Goal: Task Accomplishment & Management: Use online tool/utility

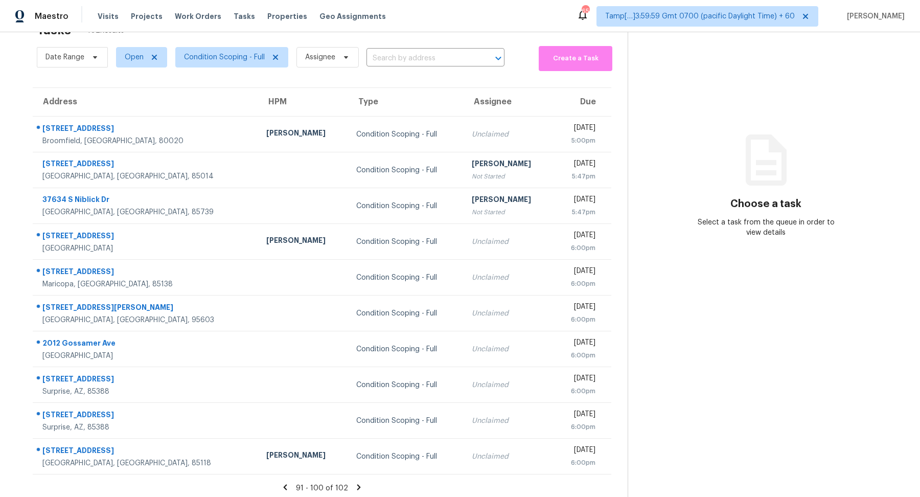
scroll to position [35, 0]
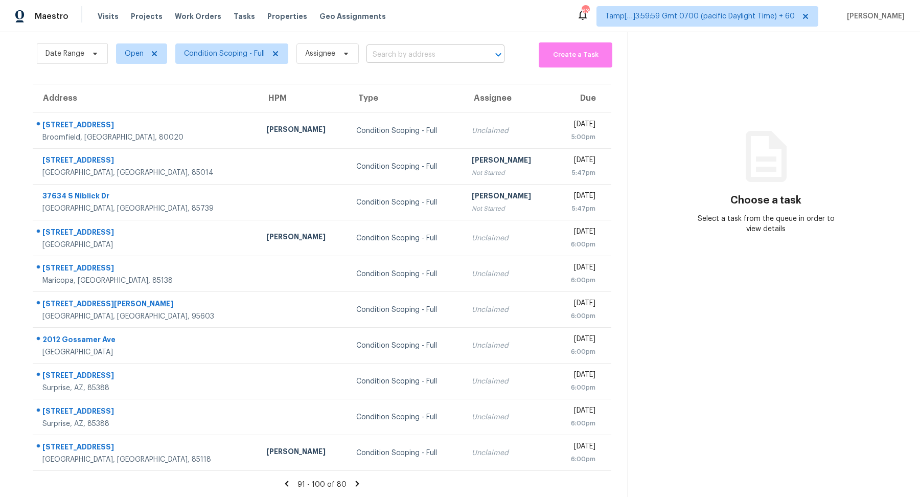
click at [417, 61] on input "text" at bounding box center [420, 55] width 109 height 16
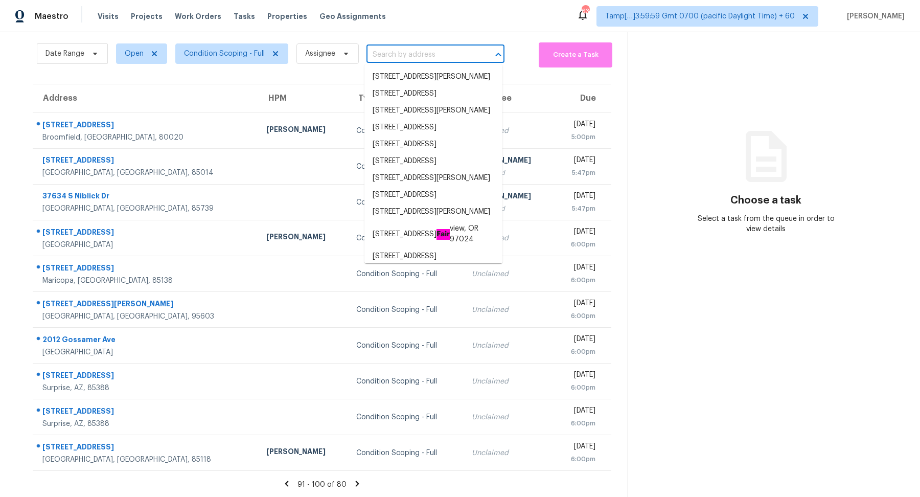
paste input "[STREET_ADDRESS][PERSON_NAME]"
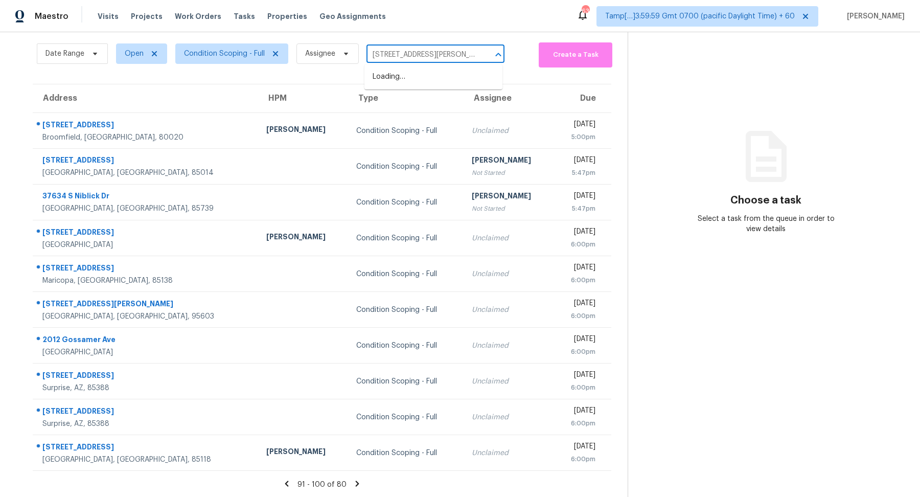
scroll to position [0, 36]
type input "113 Jennie Dugan Rd, Concord, MA, 01742"
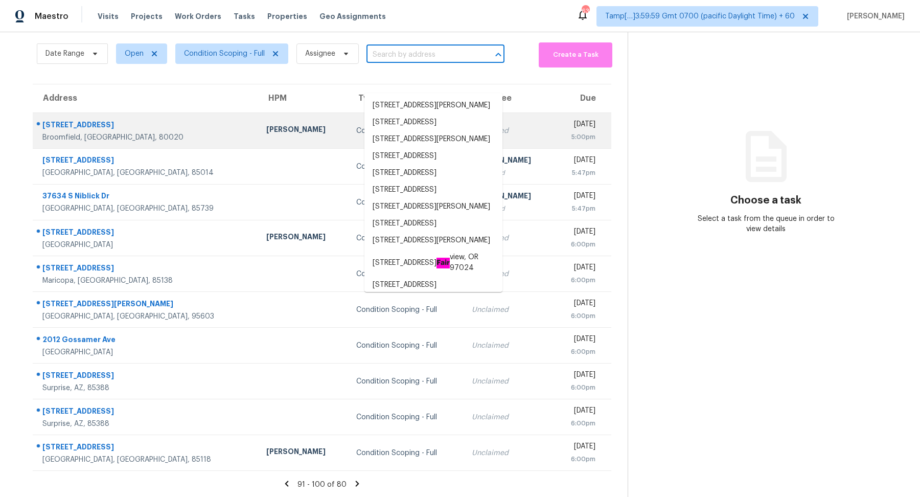
scroll to position [0, 0]
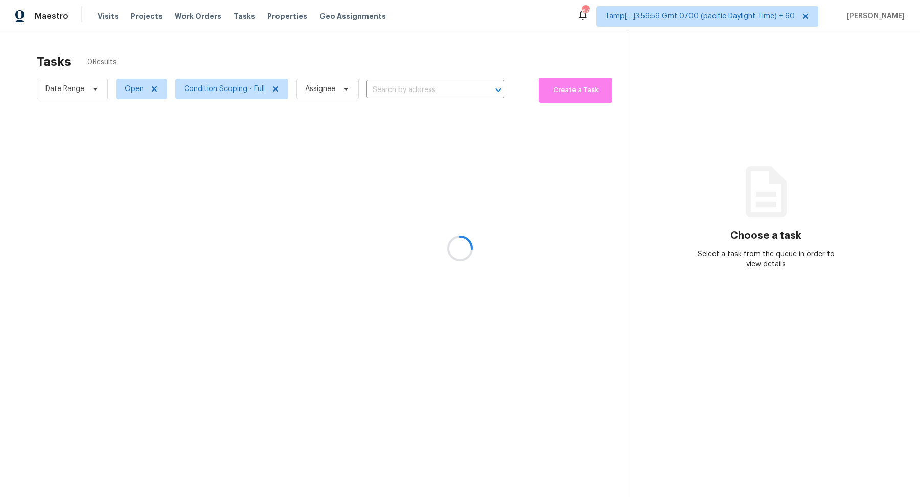
click at [231, 93] on div at bounding box center [460, 248] width 920 height 497
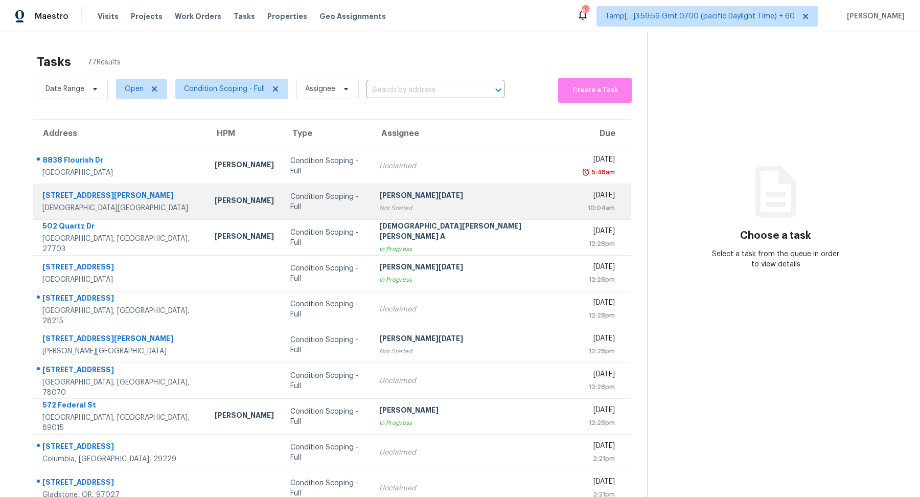
scroll to position [35, 0]
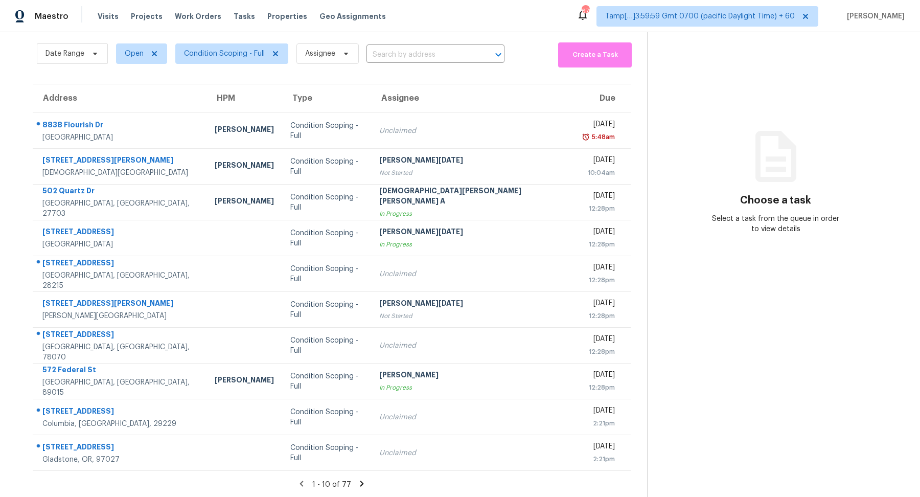
click at [357, 483] on icon at bounding box center [361, 483] width 9 height 9
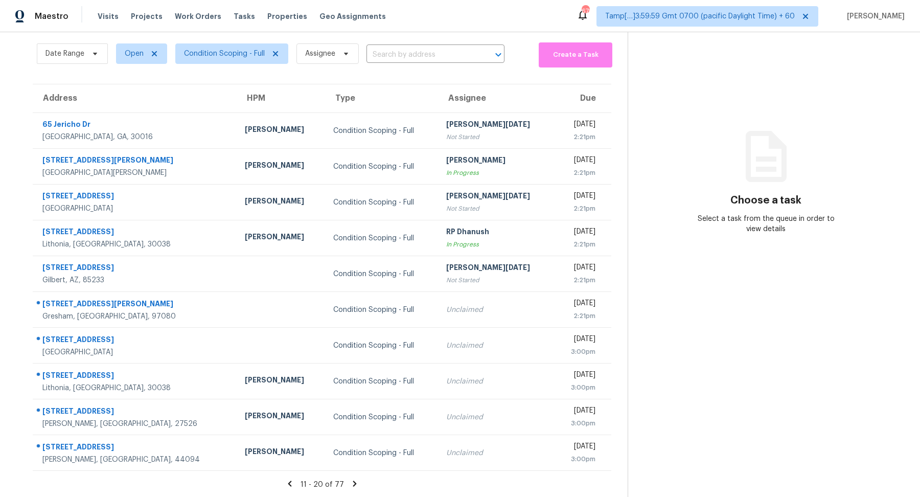
click at [353, 483] on icon at bounding box center [355, 483] width 4 height 6
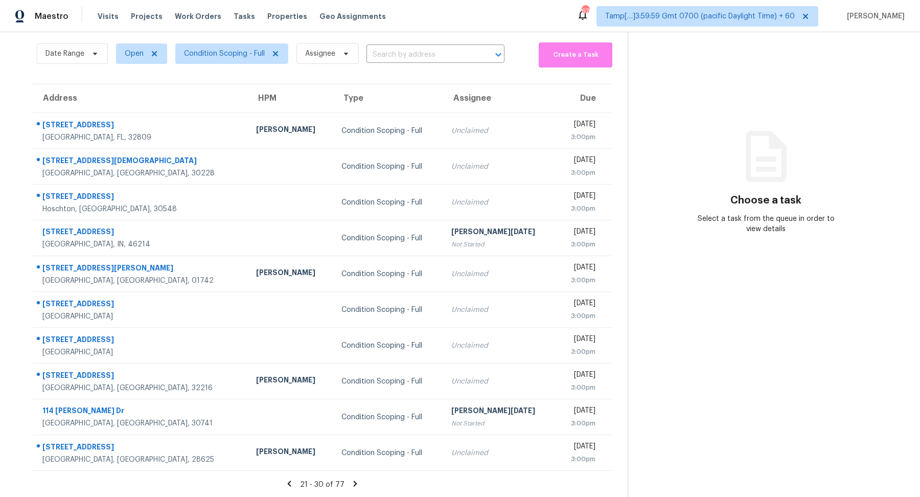
click at [353, 483] on icon at bounding box center [355, 483] width 4 height 6
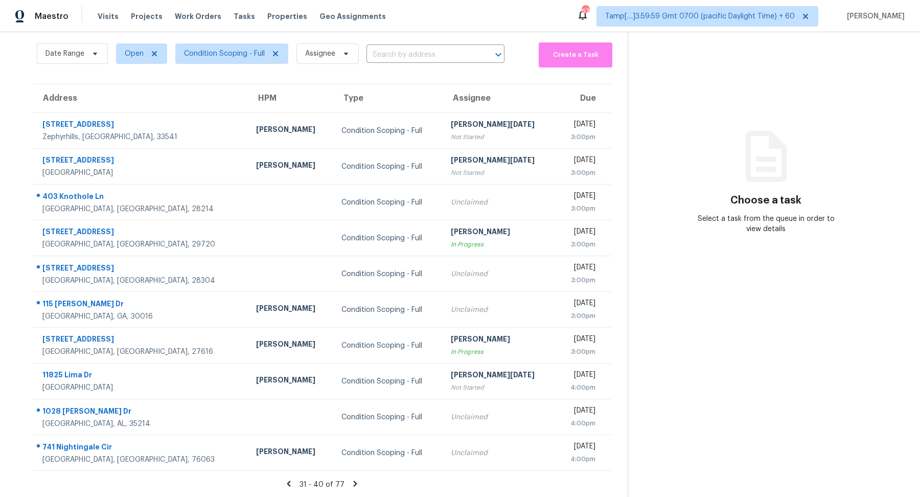
click at [353, 483] on icon at bounding box center [355, 483] width 9 height 9
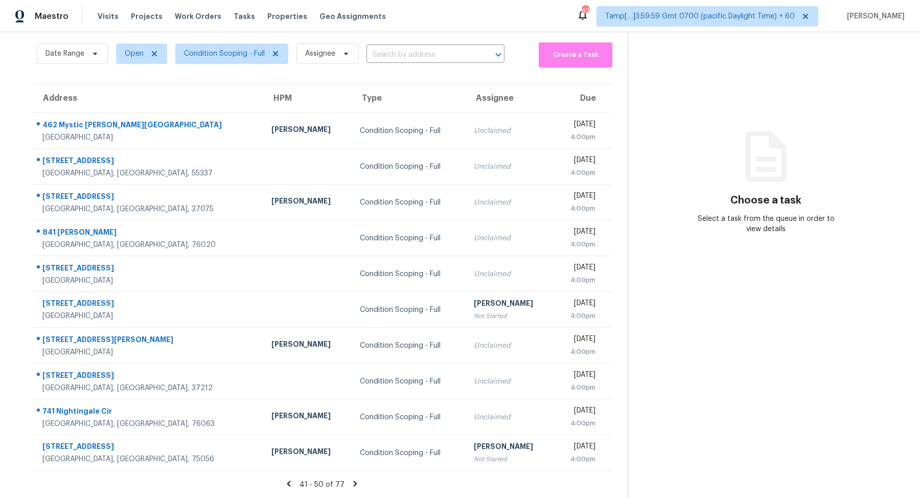
click at [353, 483] on icon at bounding box center [355, 483] width 9 height 9
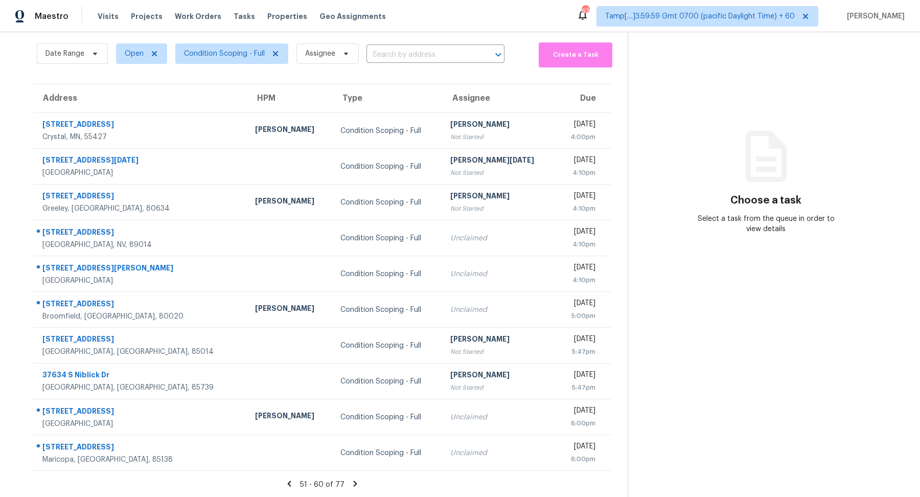
click at [353, 483] on icon at bounding box center [355, 483] width 9 height 9
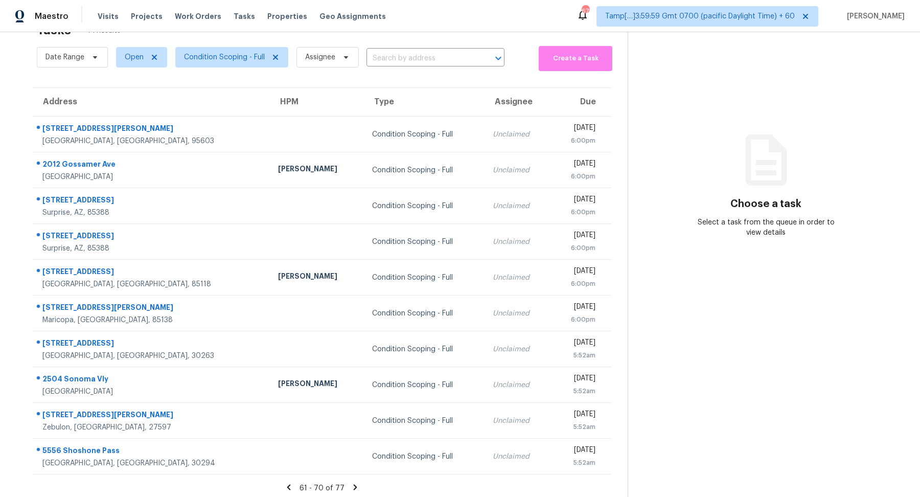
scroll to position [35, 0]
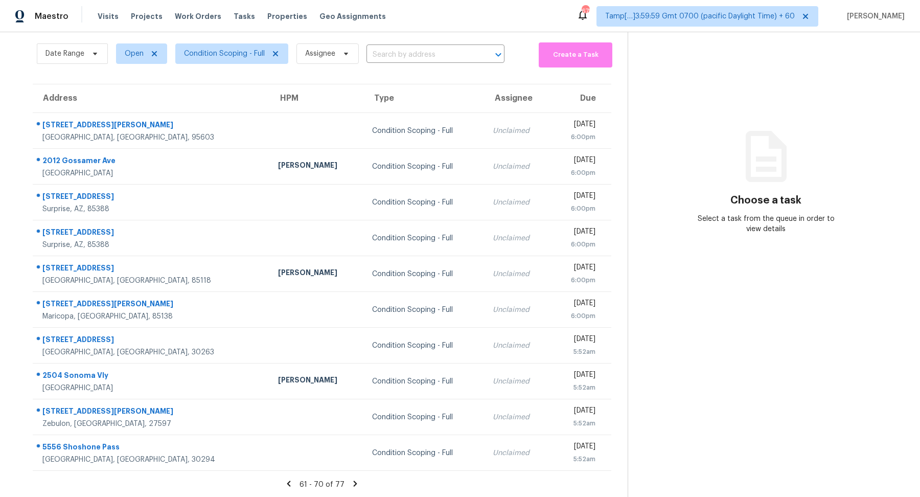
click at [383, 46] on div "Date Range Open Condition Scoping - Full Assignee ​" at bounding box center [271, 54] width 468 height 28
click at [388, 57] on input "text" at bounding box center [420, 55] width 109 height 16
paste input "113 Jennie Dugan Rd, Concord, MA, 01742"
type input "113 Jennie Dugan Rd, Concord, MA, 01742"
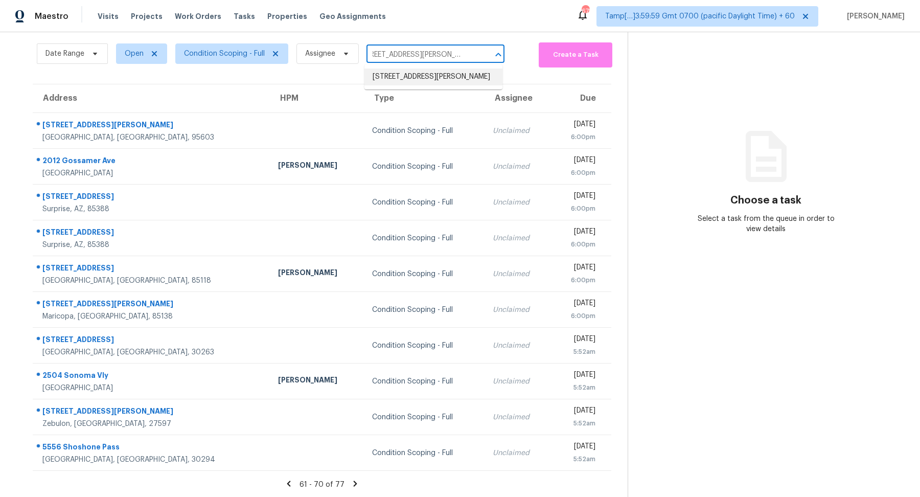
click at [435, 82] on li "113 Jennie Dugan Rd, Concord, MA 01742" at bounding box center [433, 76] width 138 height 17
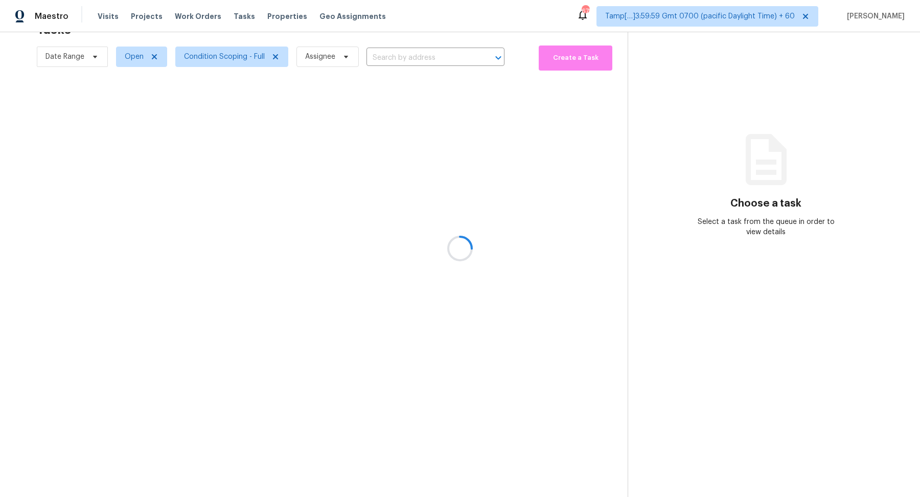
type input "113 Jennie Dugan Rd, Concord, MA 01742"
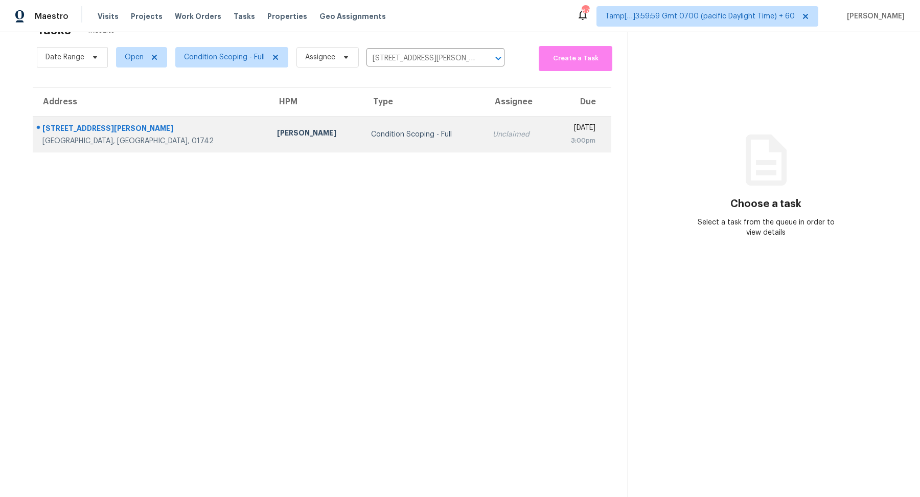
click at [374, 124] on td "Condition Scoping - Full" at bounding box center [423, 135] width 121 height 36
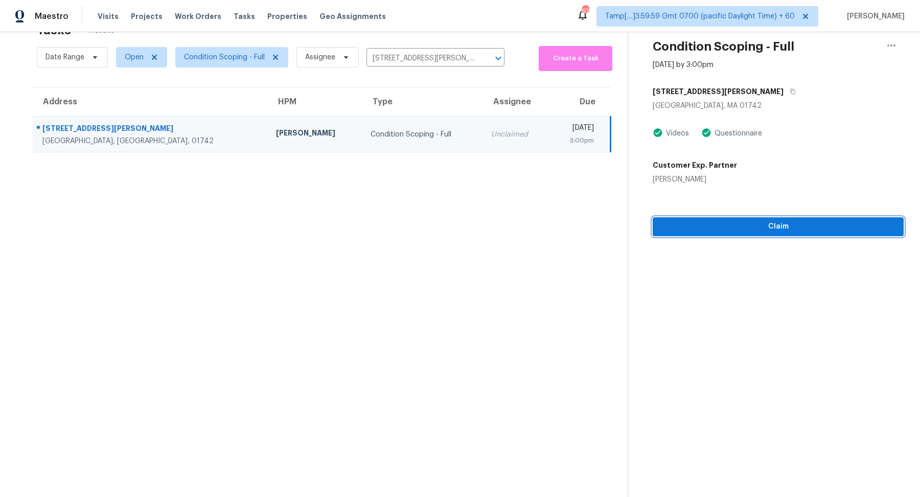
click at [700, 227] on span "Claim" at bounding box center [778, 226] width 235 height 13
click at [688, 225] on span "Start Assessment" at bounding box center [778, 226] width 235 height 13
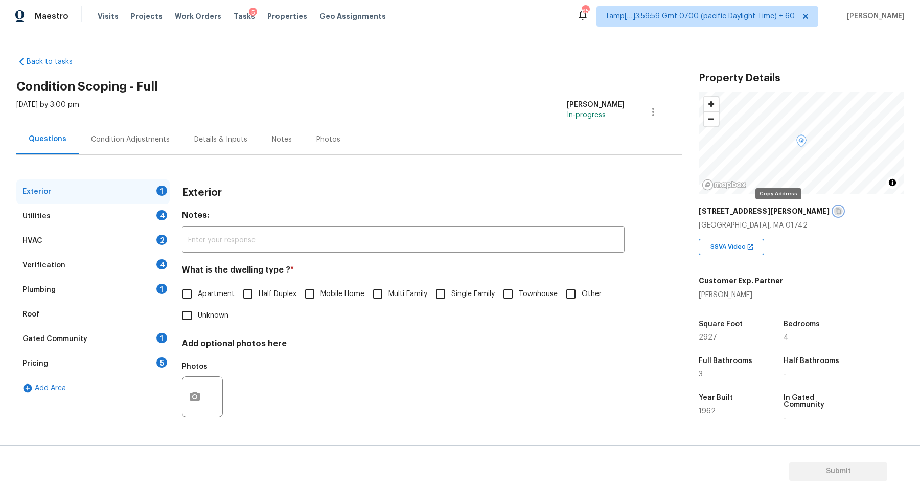
click at [835, 213] on icon "button" at bounding box center [838, 211] width 6 height 6
click at [234, 14] on span "Tasks" at bounding box center [244, 16] width 21 height 7
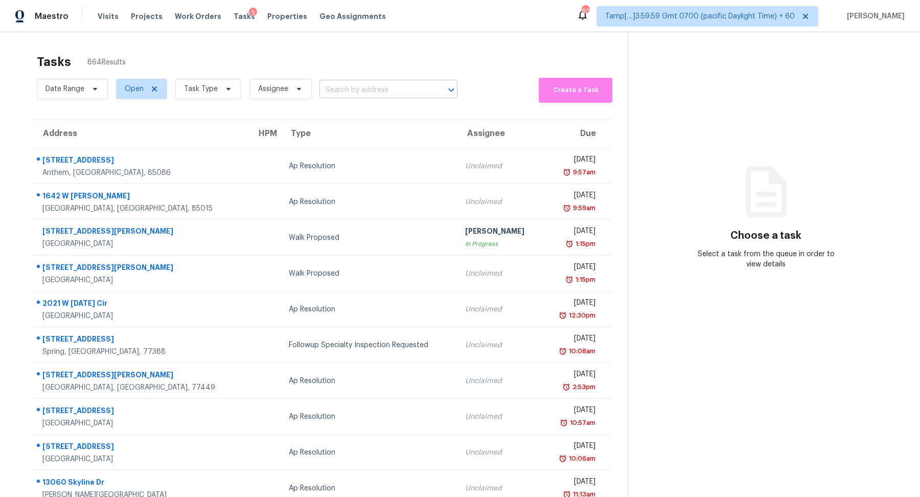
click at [353, 83] on input "text" at bounding box center [373, 90] width 109 height 16
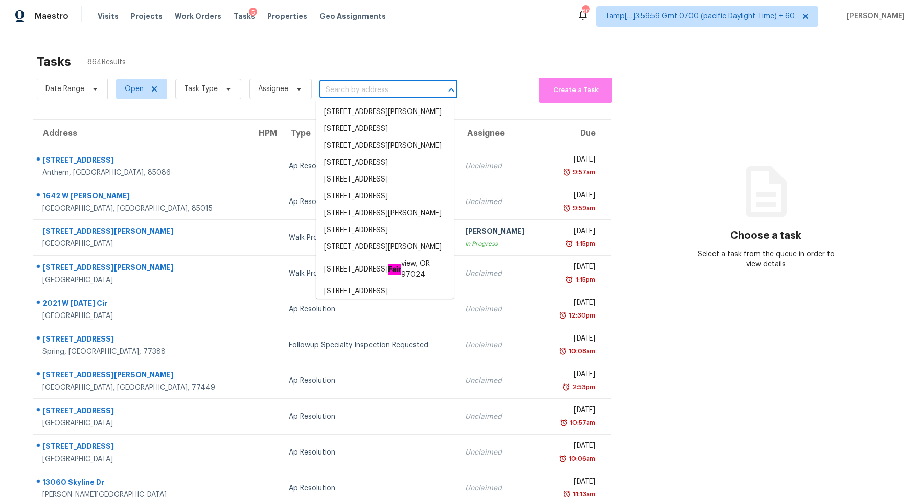
paste input "115 Heyman Dr, Covington, GA 30016"
type input "115 Heyman Dr, Covington, GA 30016"
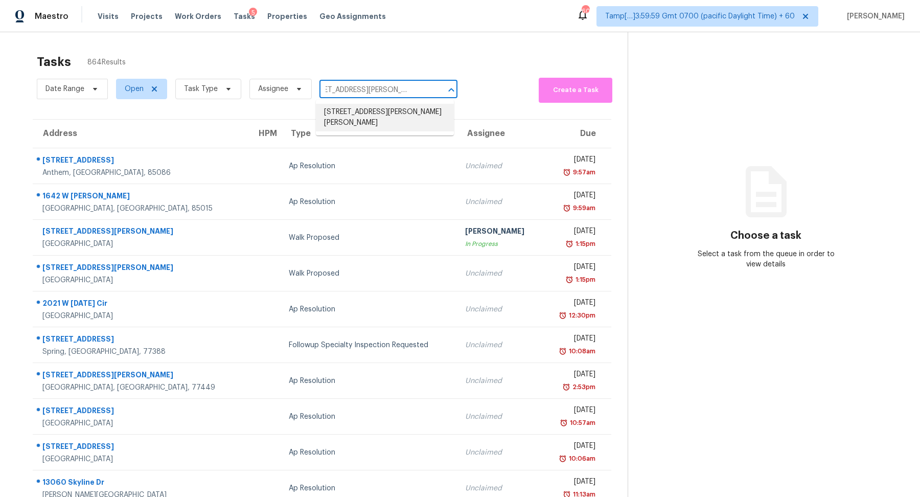
click at [379, 109] on li "115 Heyman Dr, Covington, GA 30016" at bounding box center [385, 118] width 138 height 28
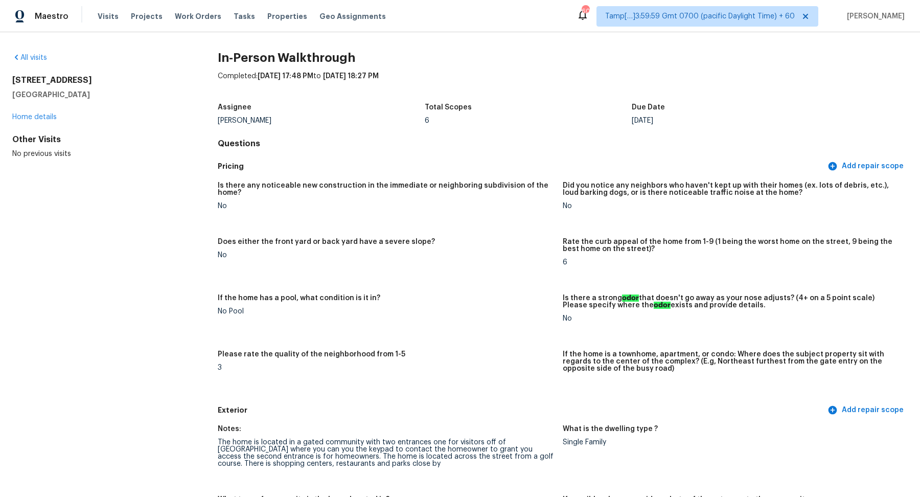
scroll to position [40, 0]
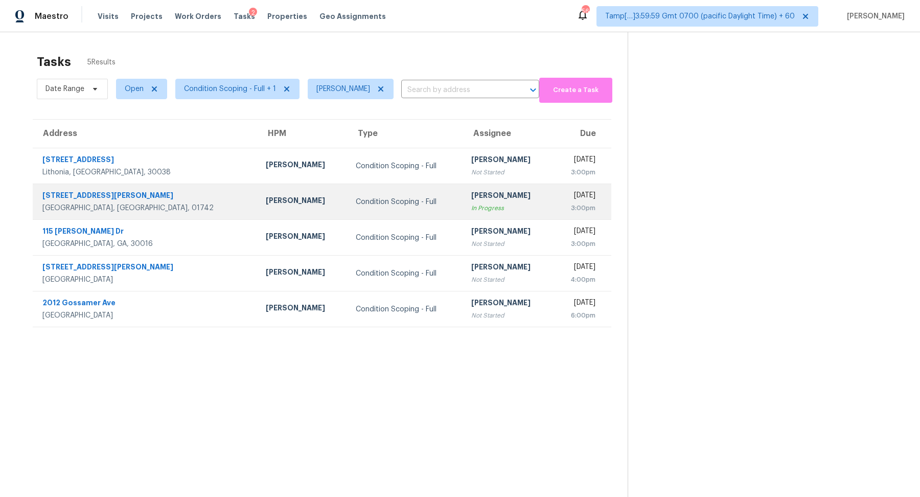
click at [463, 206] on td "Hariharan GV In Progress" at bounding box center [508, 202] width 90 height 36
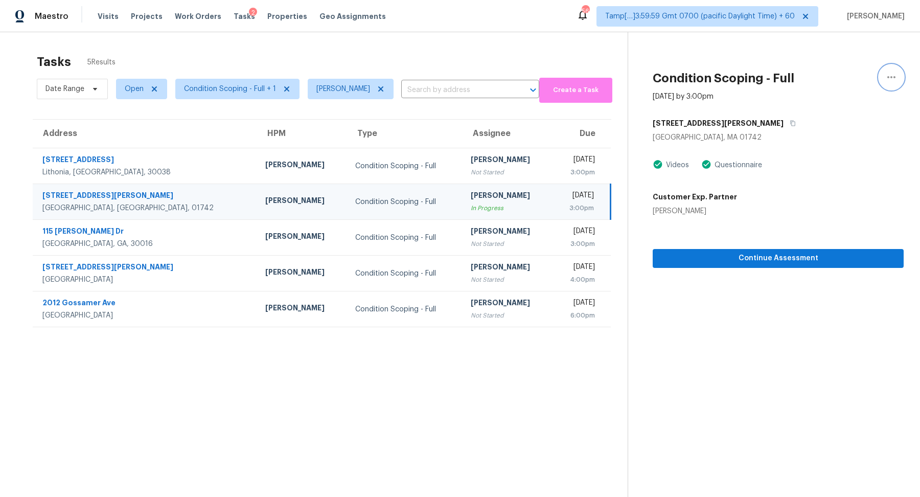
click at [897, 83] on button "button" at bounding box center [891, 77] width 25 height 25
click at [817, 81] on div "Mark as Blocked" at bounding box center [833, 79] width 80 height 10
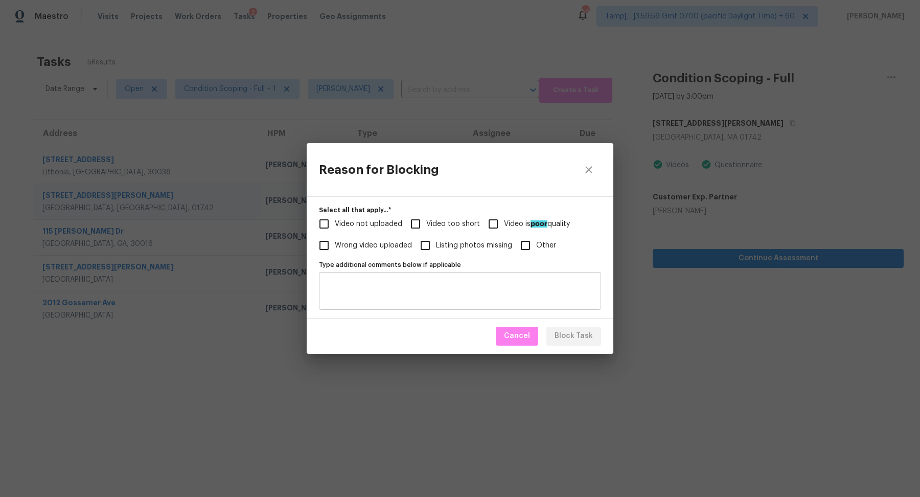
click at [458, 279] on div "Type additional comments below if applicable" at bounding box center [460, 291] width 282 height 38
paste textarea "https://opendoor.slack.com/archives/C013EES7VQB/p1758034853914309"
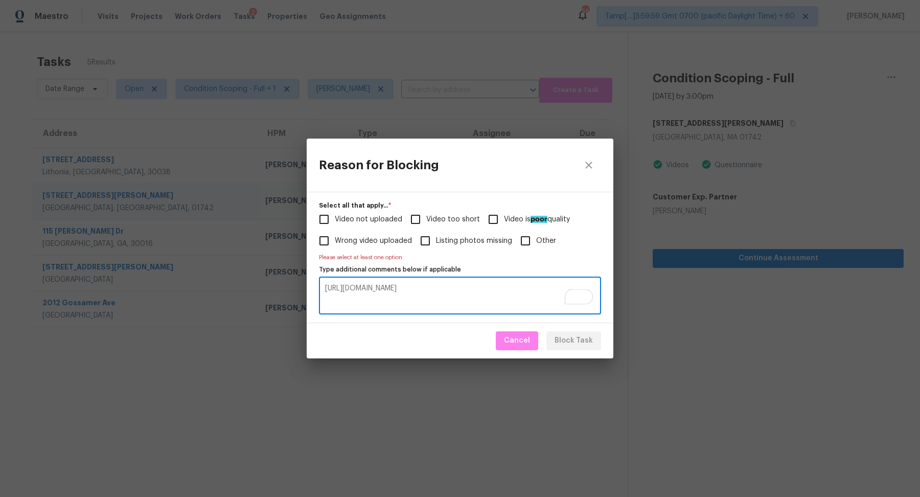
type textarea "https://opendoor.slack.com/archives/C013EES7VQB/p1758034853914309"
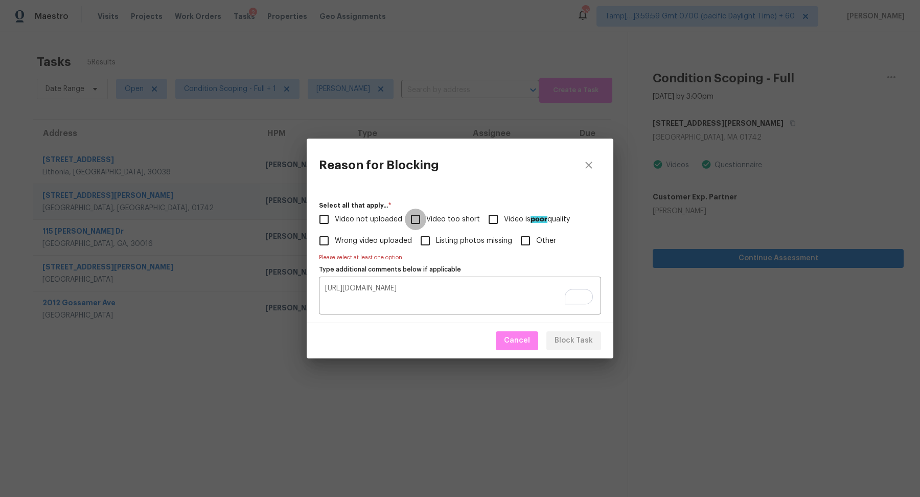
click at [419, 217] on input "Video too short" at bounding box center [415, 219] width 21 height 21
checkbox input "true"
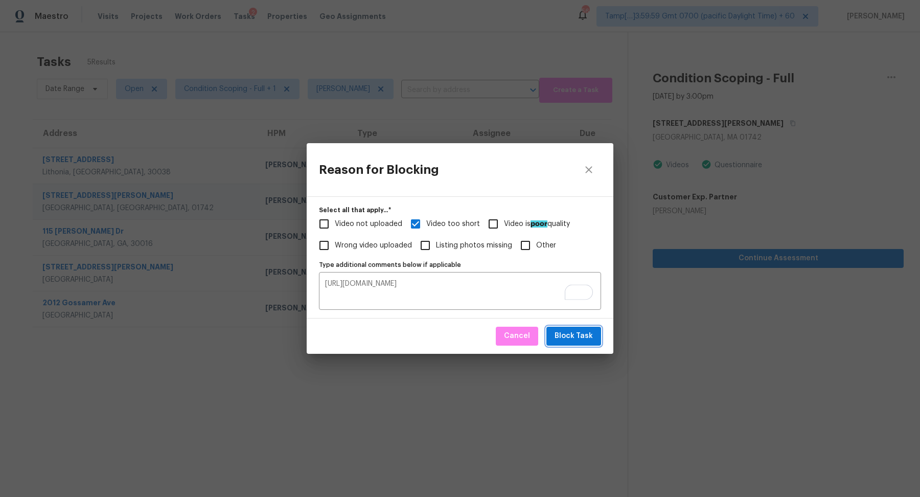
click at [567, 337] on span "Block Task" at bounding box center [574, 336] width 38 height 13
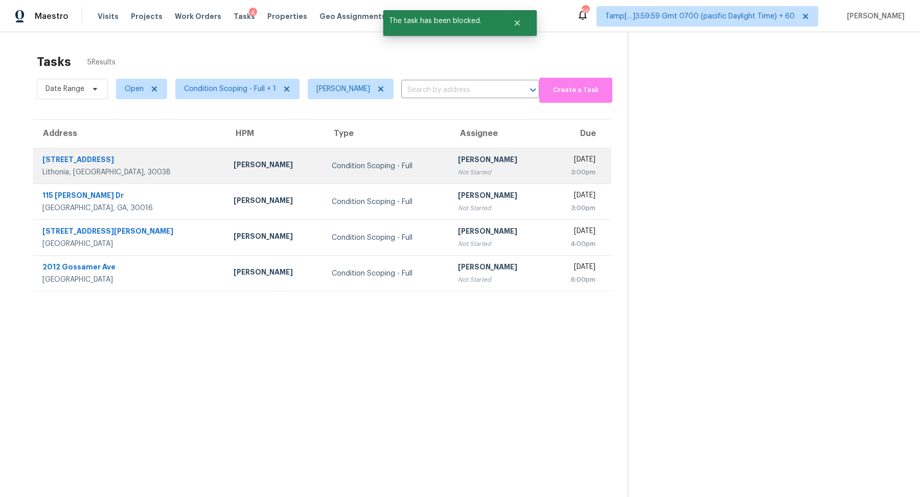
click at [389, 170] on div "Condition Scoping - Full" at bounding box center [386, 166] width 109 height 10
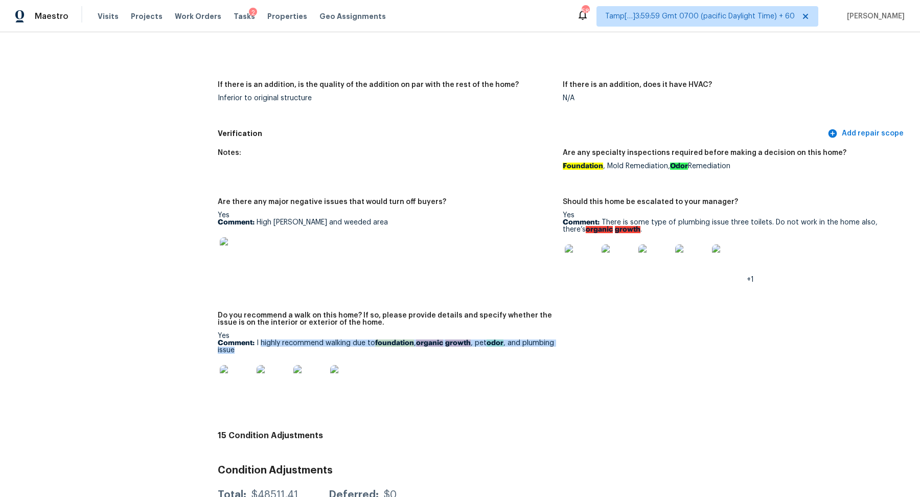
scroll to position [2172, 0]
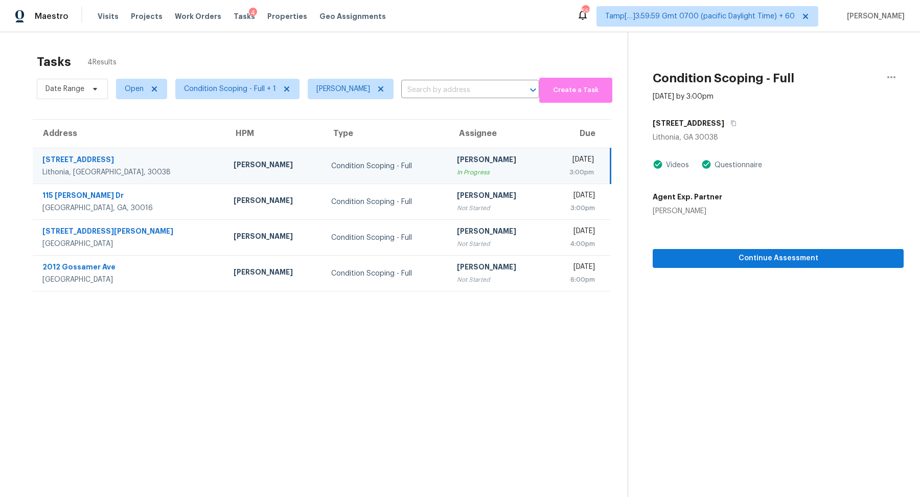
click at [381, 211] on td "Condition Scoping - Full" at bounding box center [386, 202] width 126 height 36
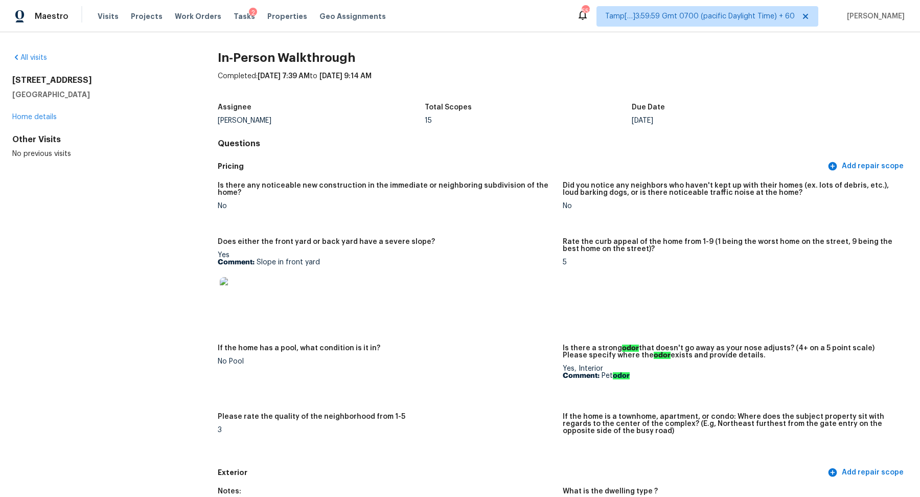
scroll to position [2172, 0]
